Goal: Transaction & Acquisition: Book appointment/travel/reservation

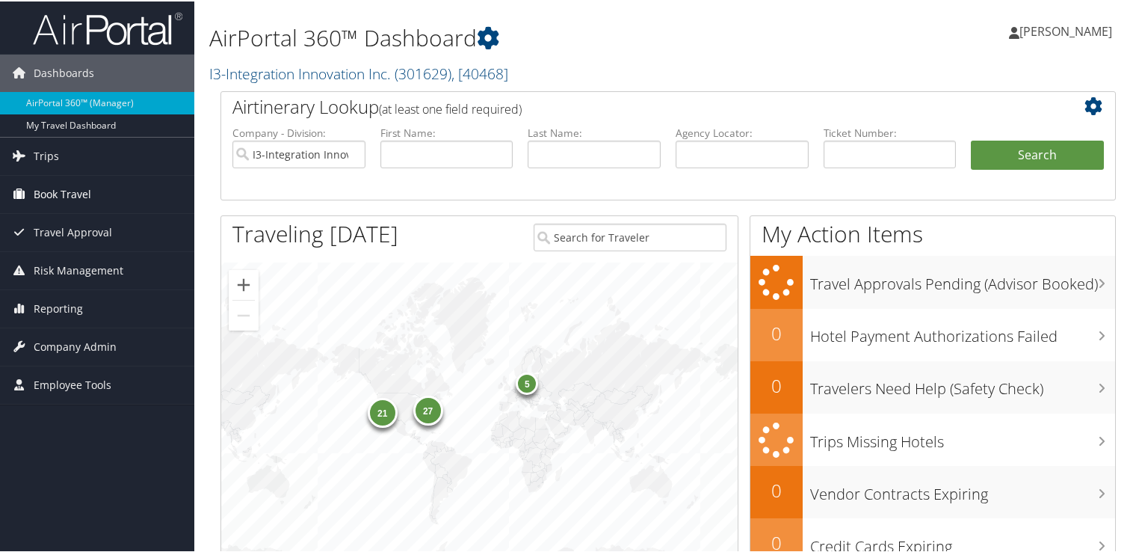
click at [70, 195] on span "Book Travel" at bounding box center [63, 192] width 58 height 37
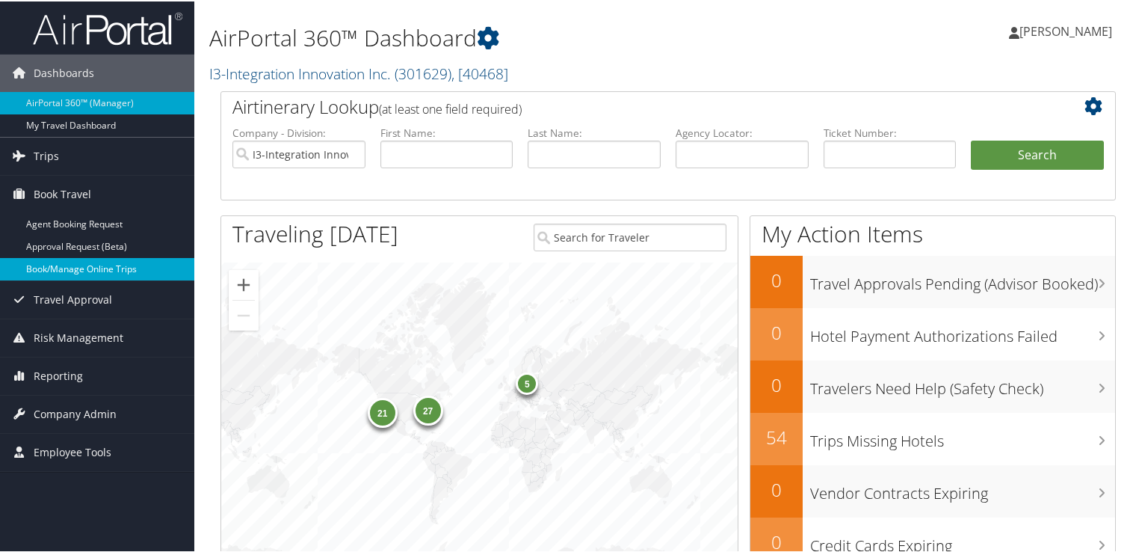
click at [114, 263] on link "Book/Manage Online Trips" at bounding box center [97, 267] width 194 height 22
